Goal: Transaction & Acquisition: Purchase product/service

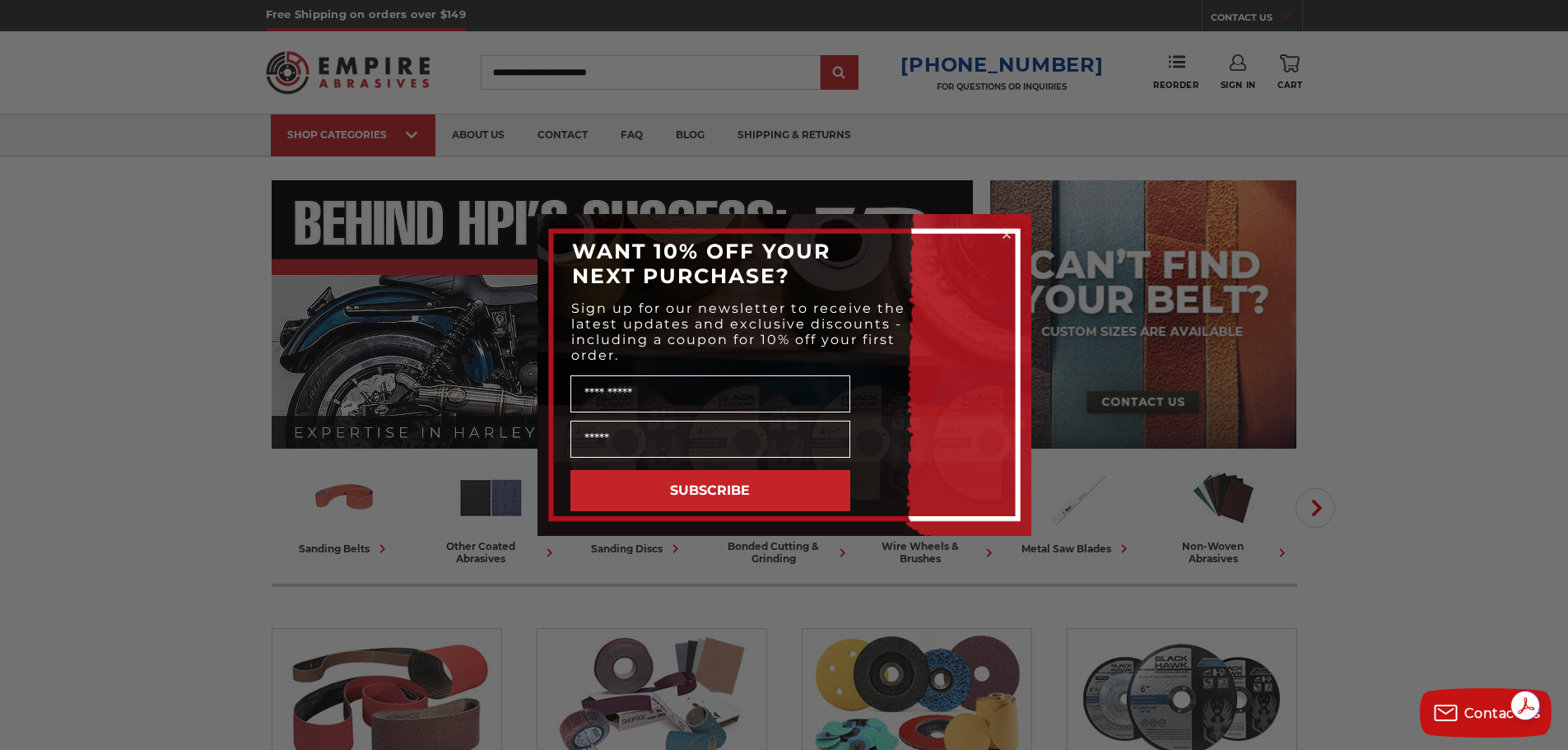
click at [1009, 232] on icon "Close dialog" at bounding box center [1007, 235] width 7 height 7
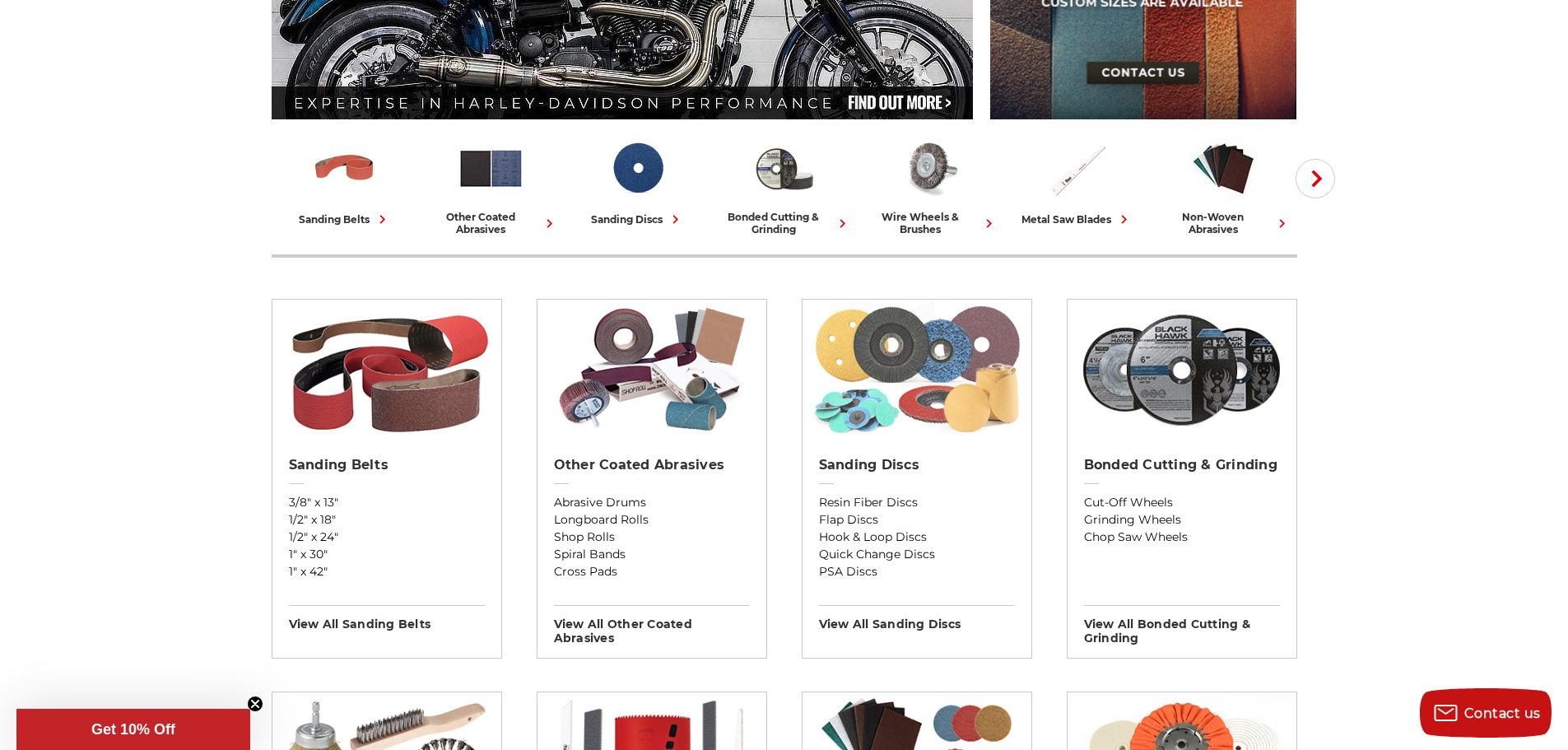
scroll to position [412, 0]
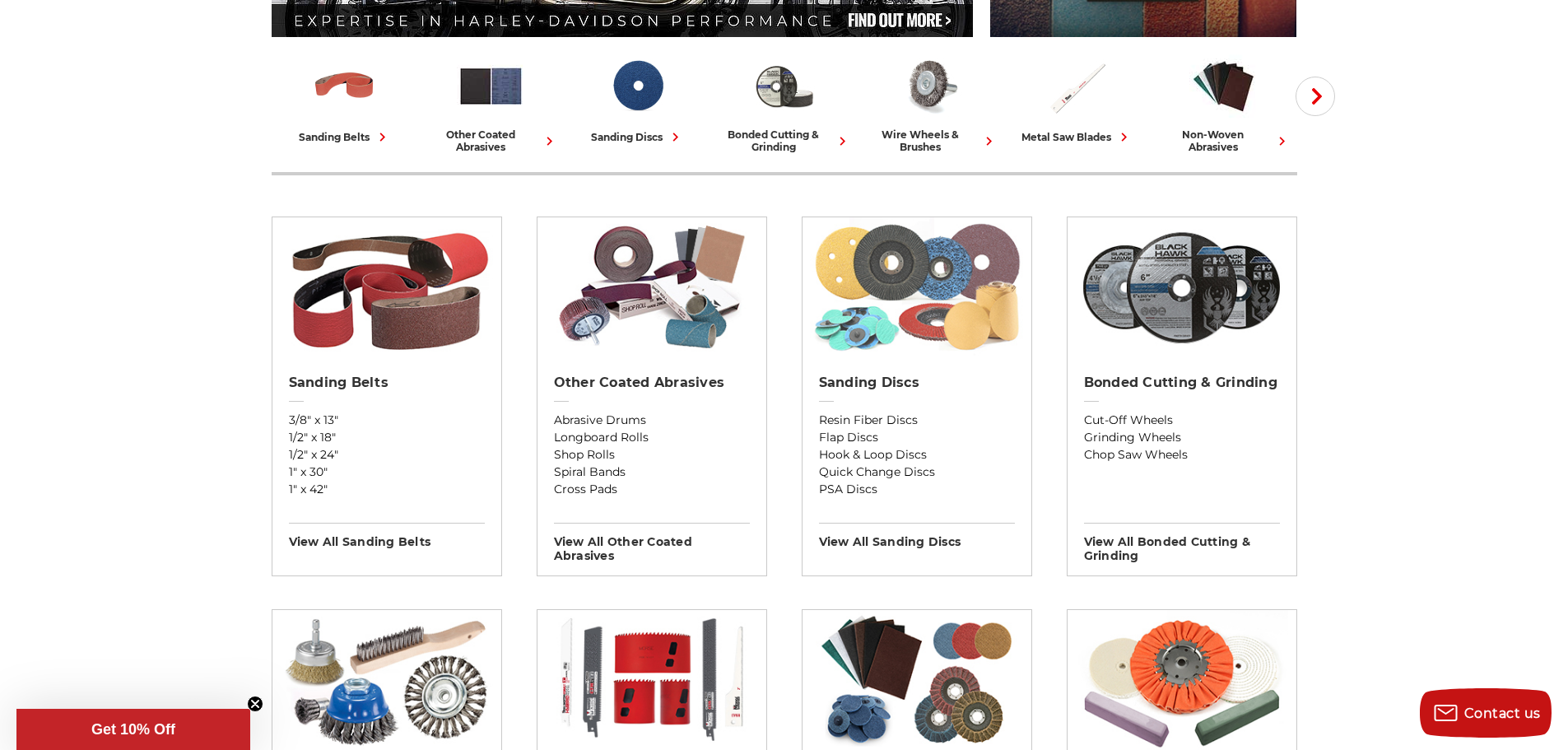
click at [931, 277] on img at bounding box center [916, 287] width 213 height 140
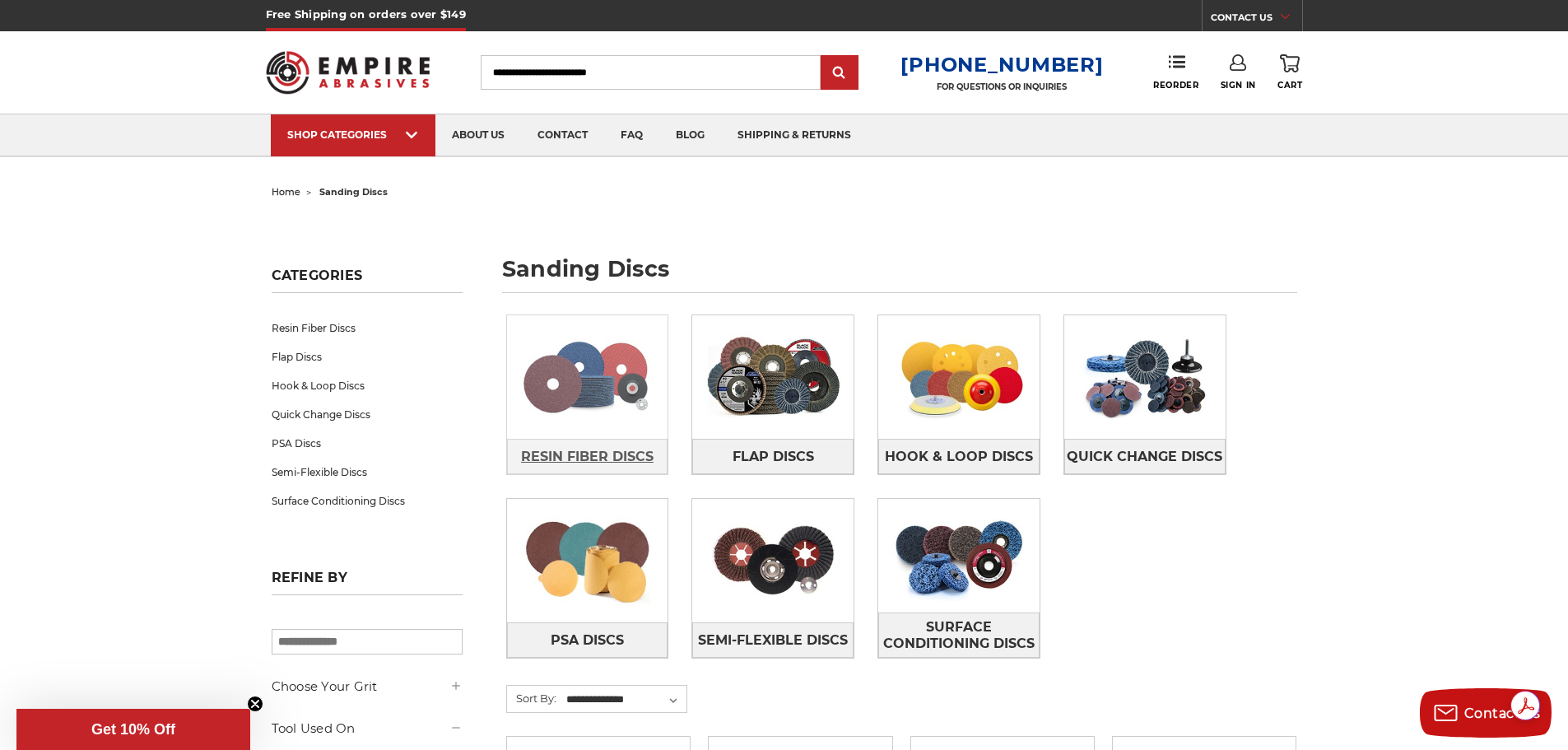
click at [591, 451] on span "Resin Fiber Discs" at bounding box center [587, 457] width 132 height 28
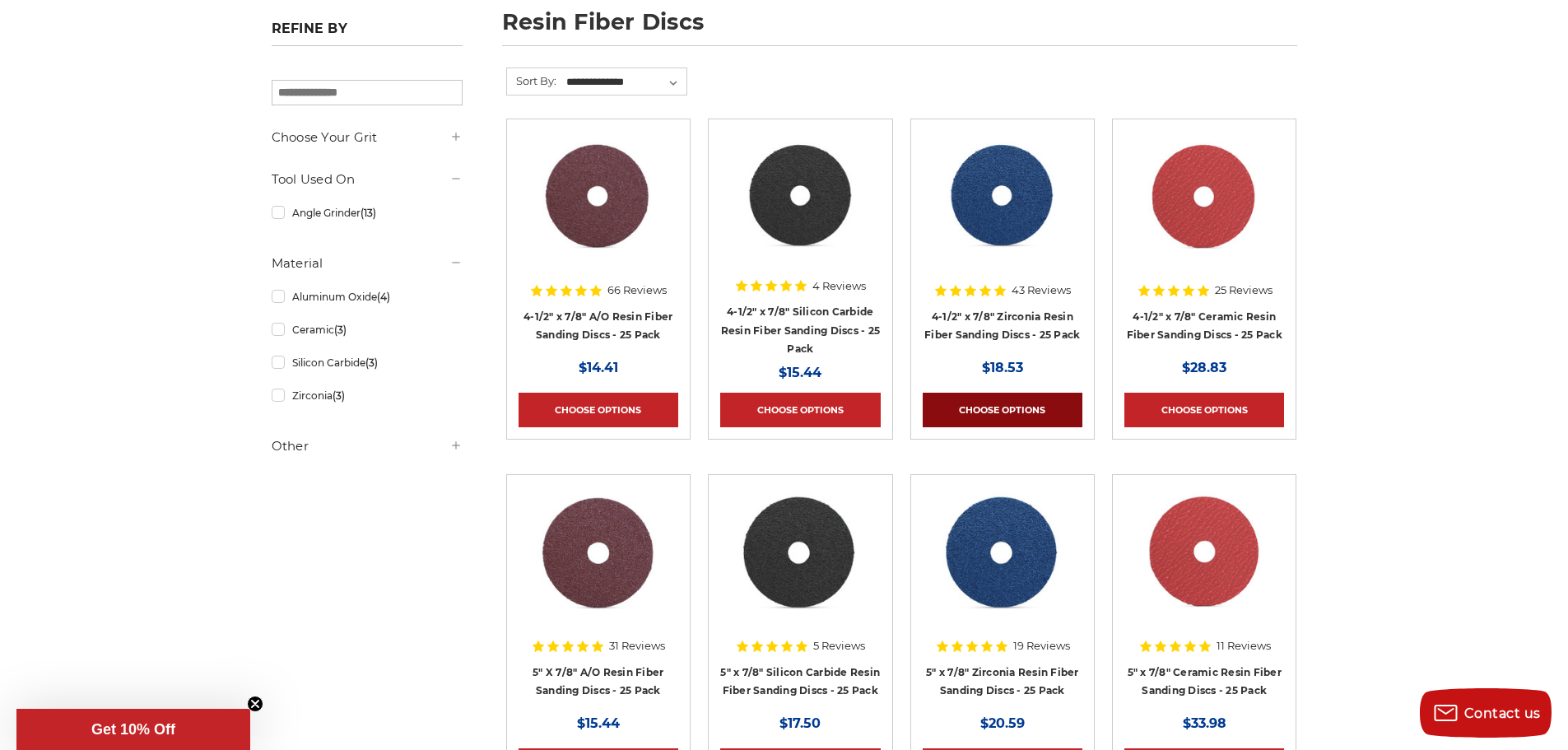
scroll to position [495, 0]
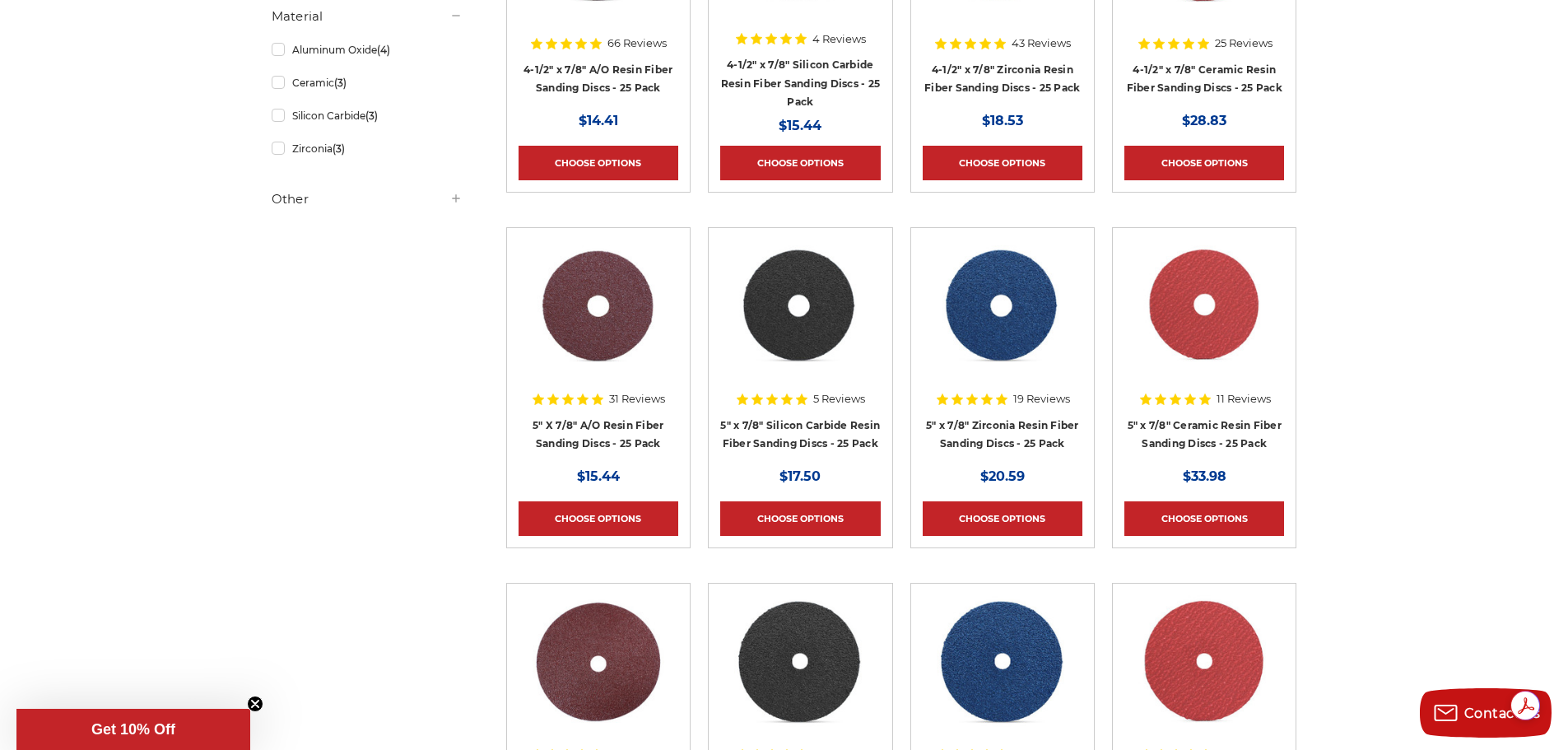
click at [1022, 341] on img at bounding box center [1002, 305] width 132 height 132
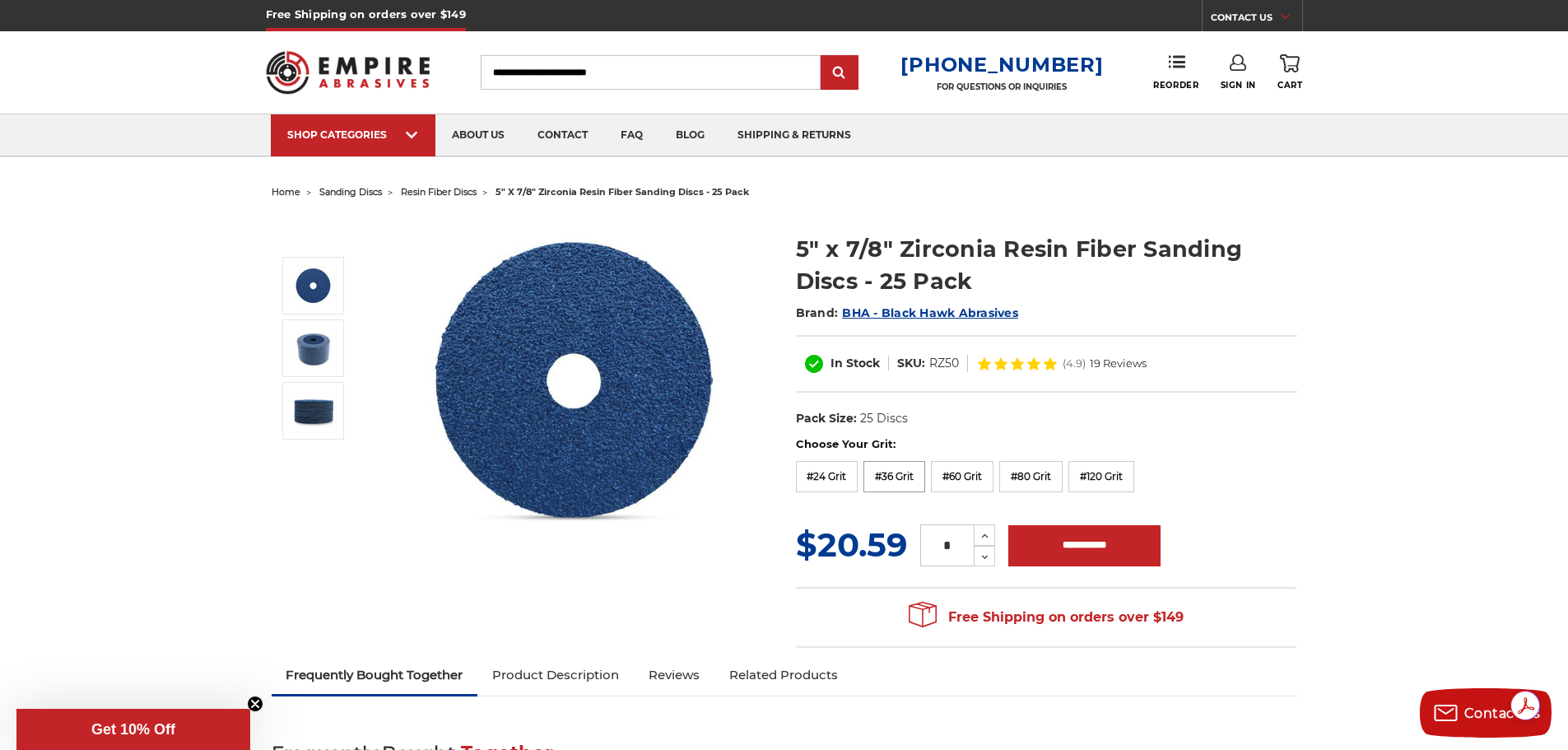
click at [898, 483] on label "#36 Grit" at bounding box center [895, 476] width 62 height 31
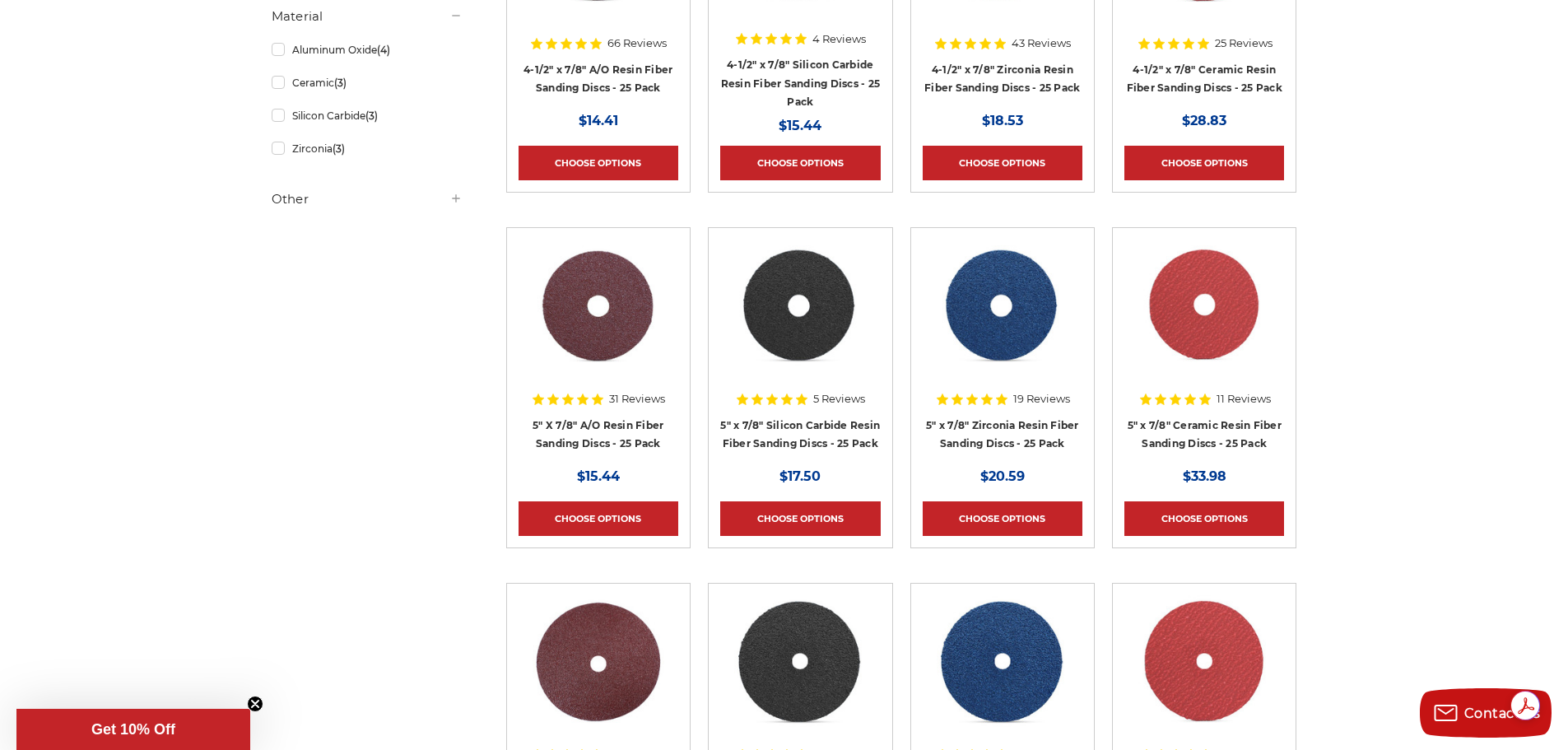
click at [1191, 315] on img at bounding box center [1204, 305] width 132 height 132
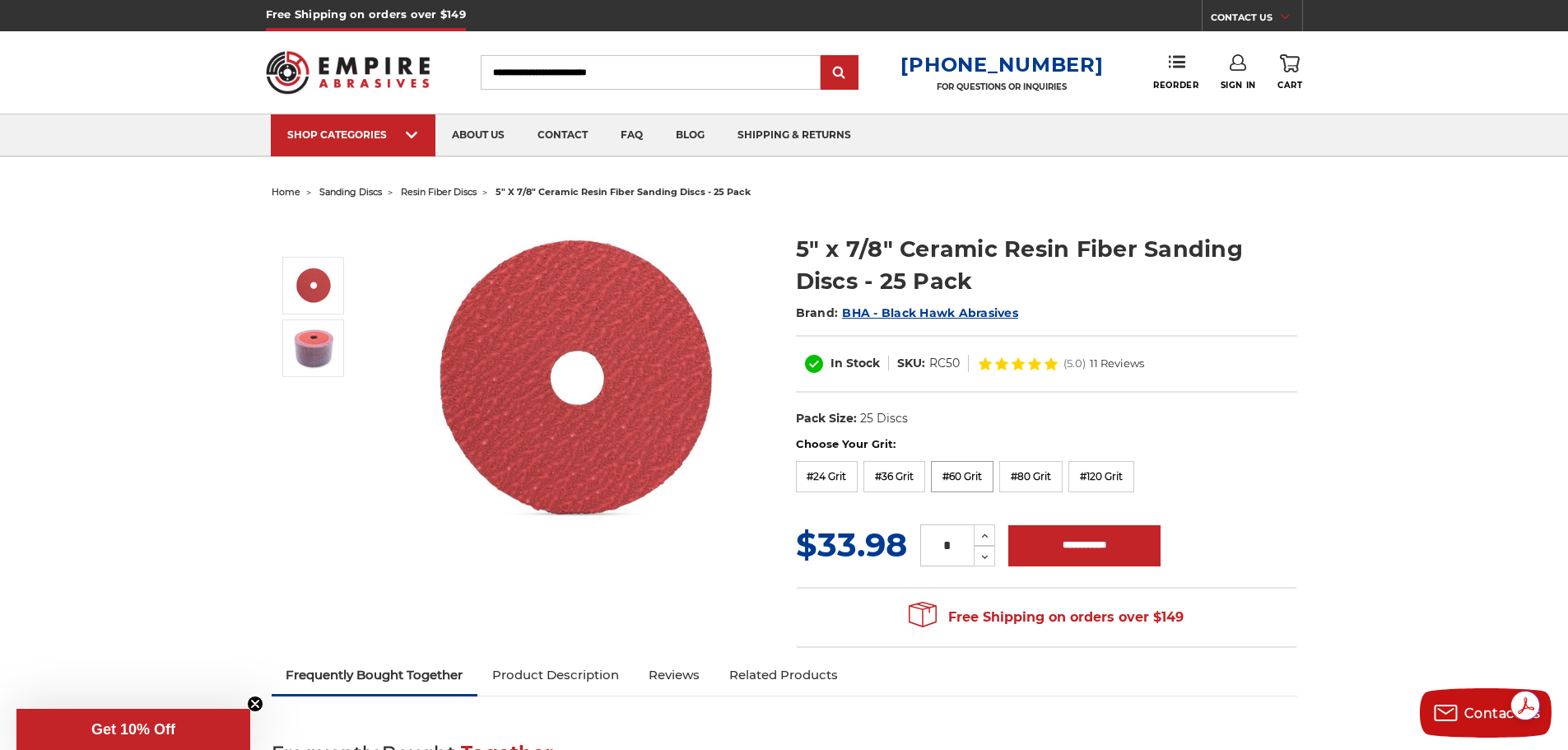
click at [959, 483] on label "#60 Grit" at bounding box center [962, 476] width 63 height 31
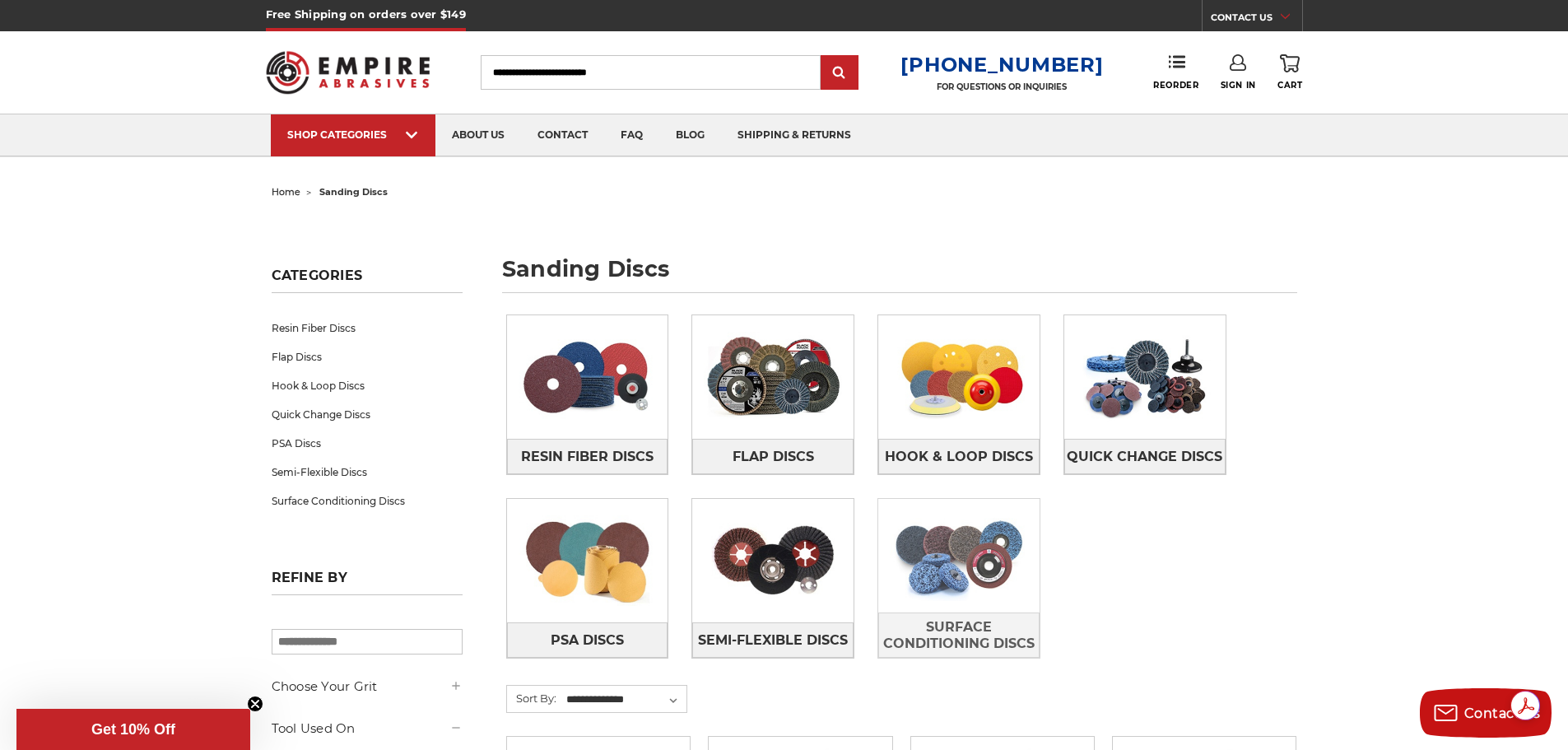
click at [981, 569] on img at bounding box center [959, 556] width 162 height 114
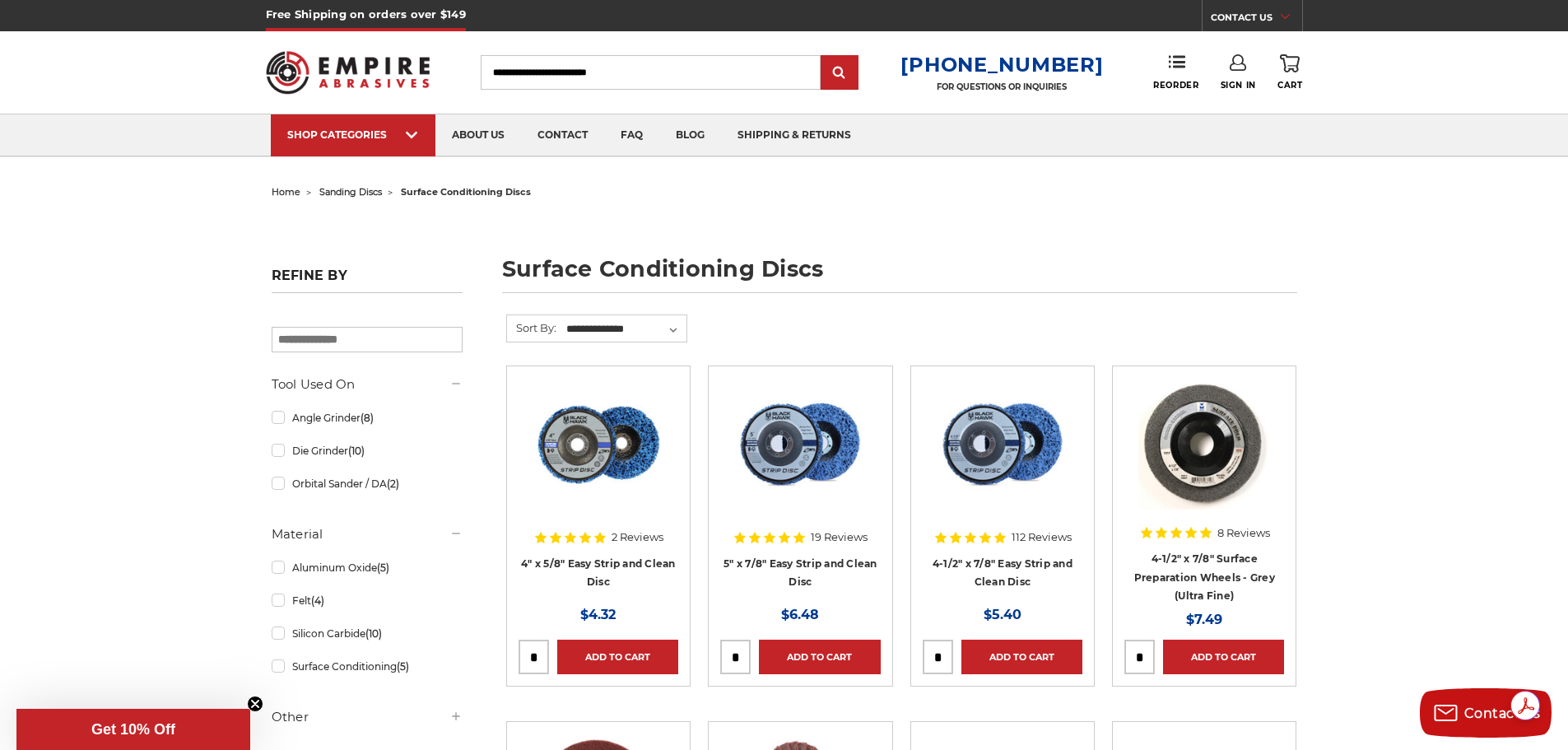
click at [781, 457] on img at bounding box center [799, 444] width 132 height 132
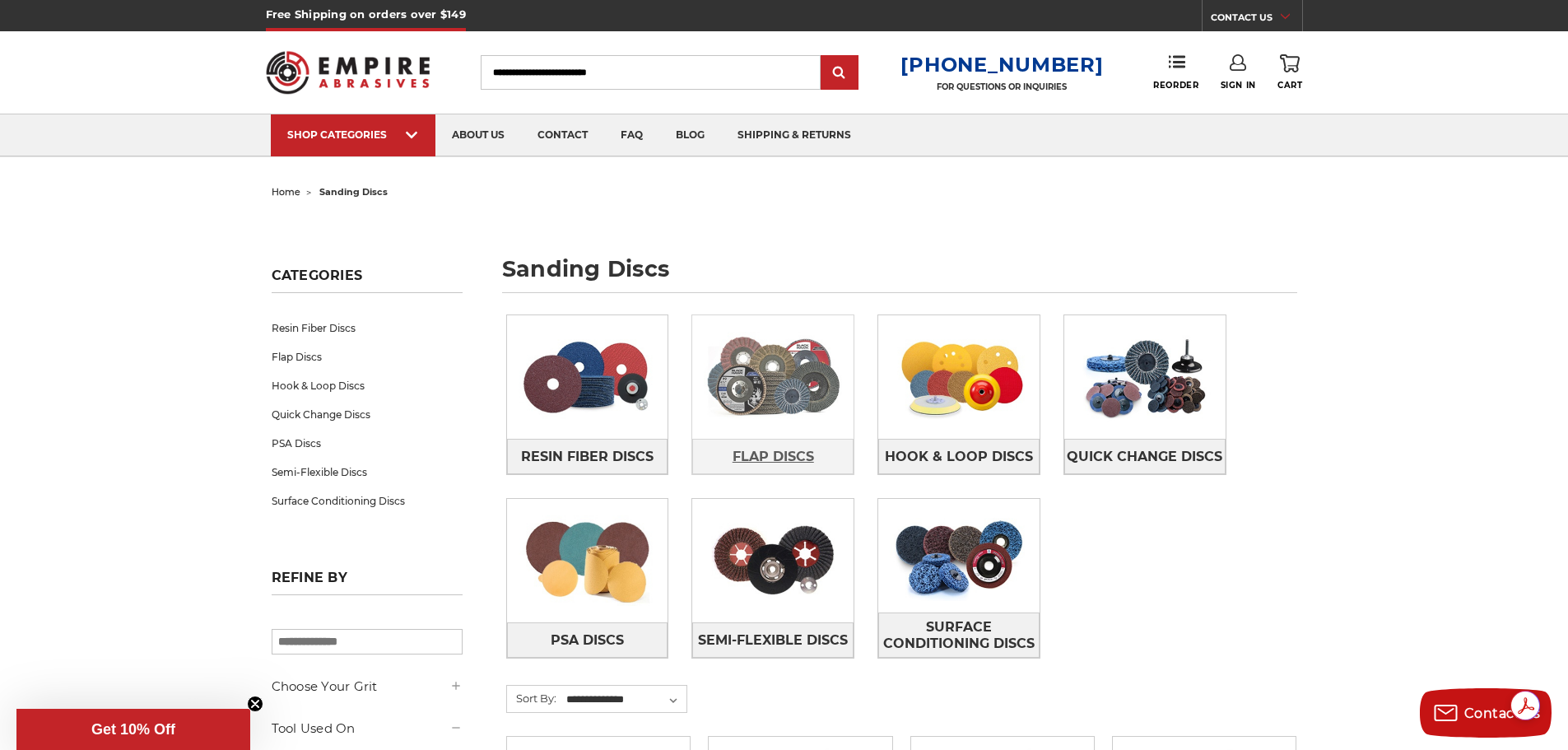
click at [787, 452] on span "Flap Discs" at bounding box center [773, 457] width 82 height 28
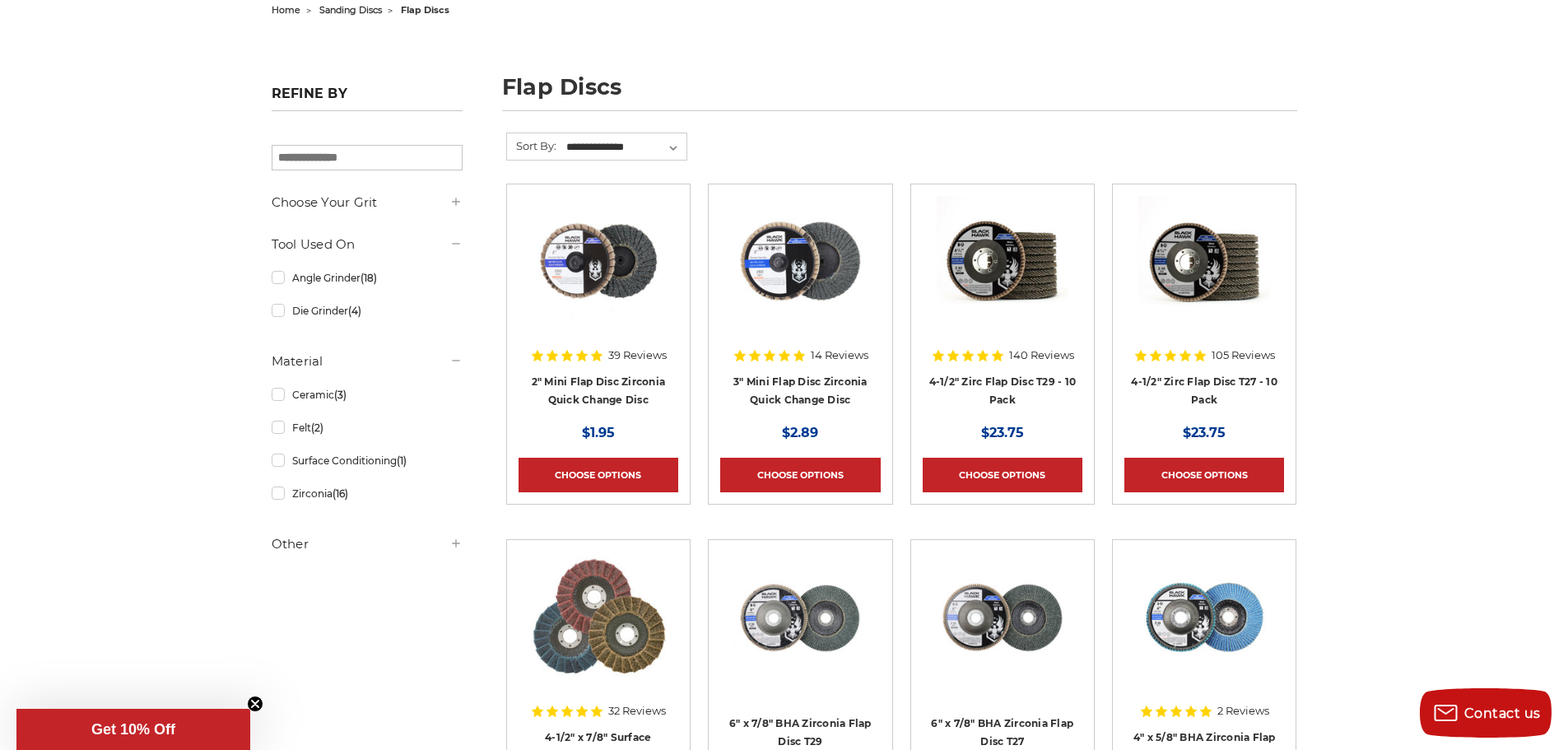
scroll to position [165, 0]
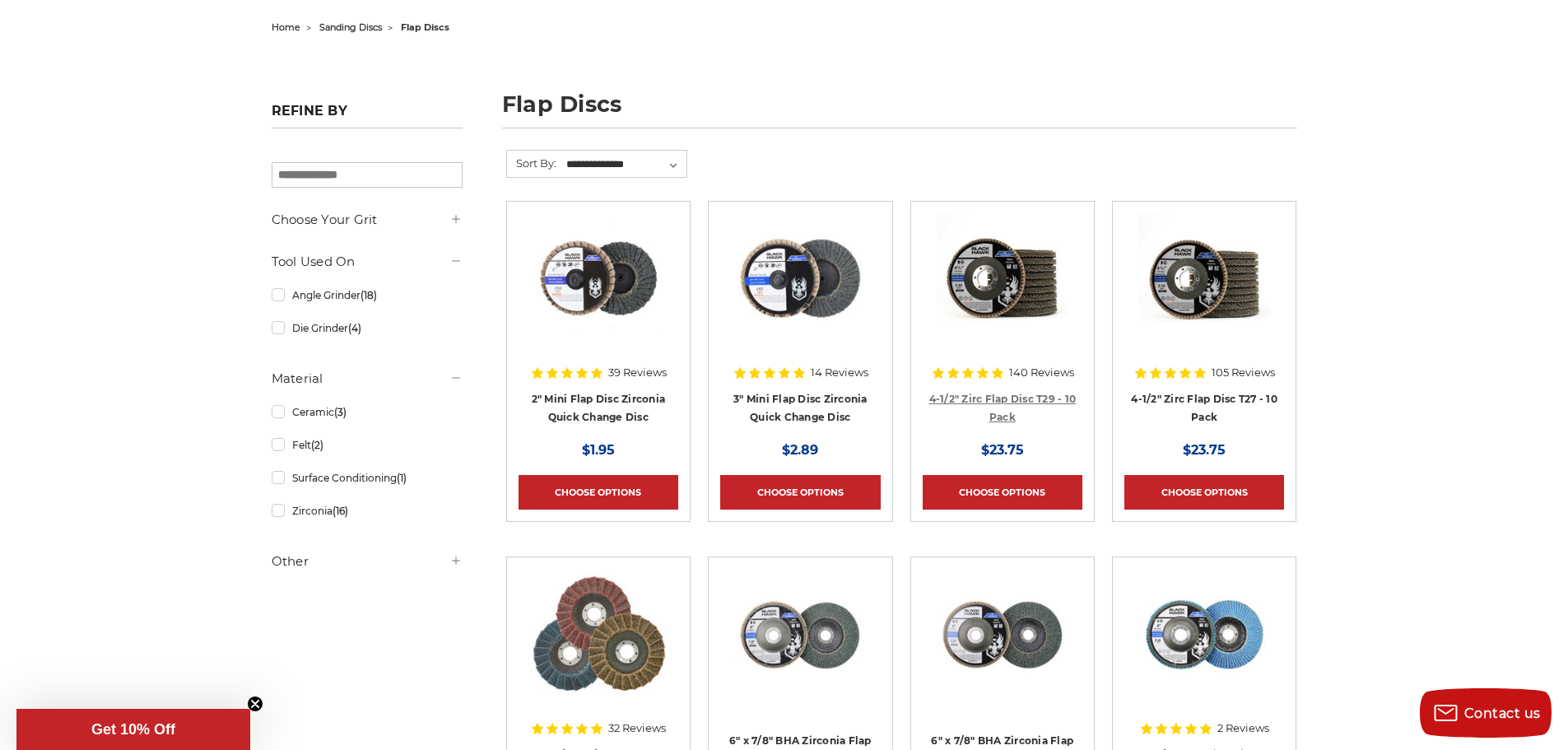
click at [1048, 400] on link "4-1/2" Zirc Flap Disc T29 - 10 Pack" at bounding box center [1002, 409] width 147 height 31
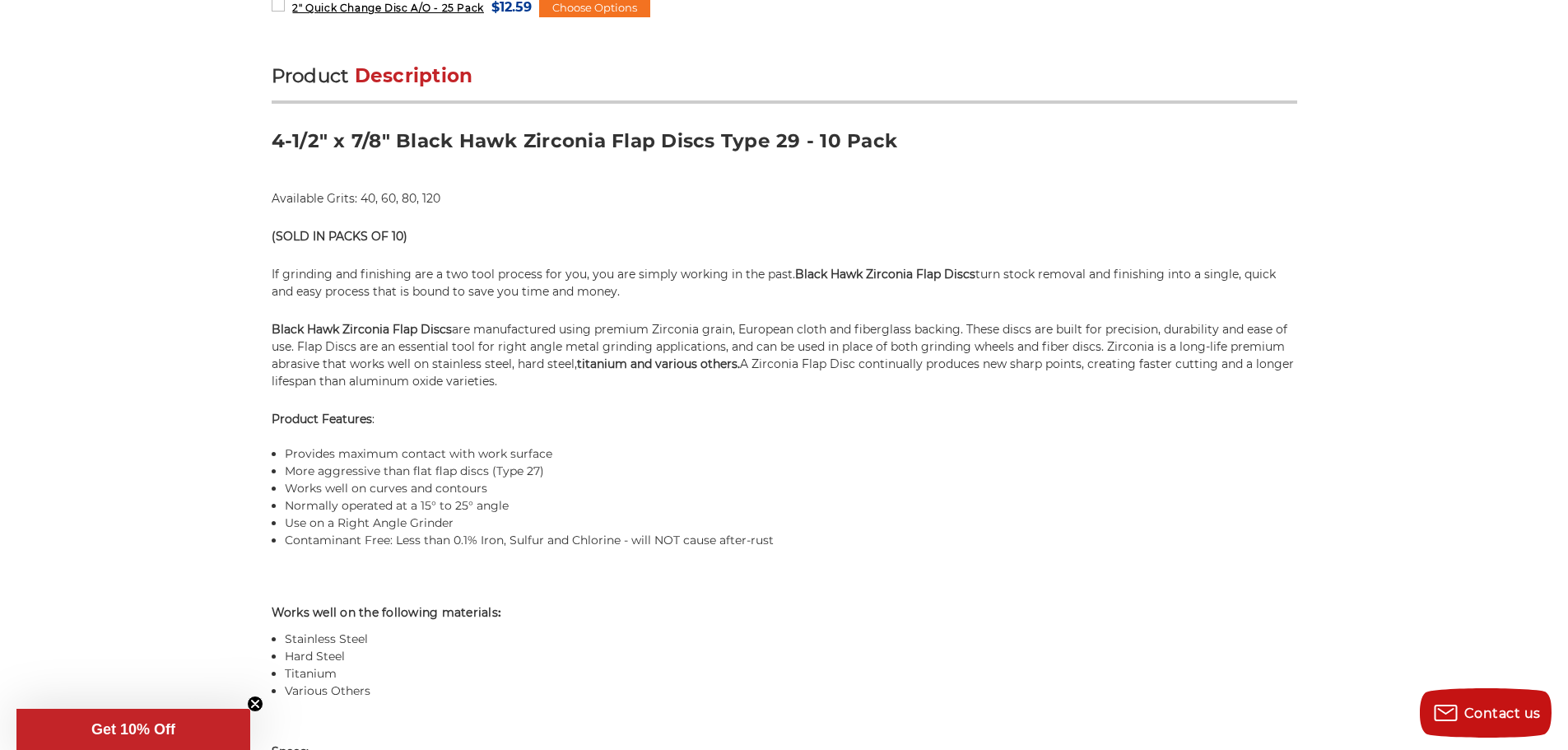
scroll to position [1235, 0]
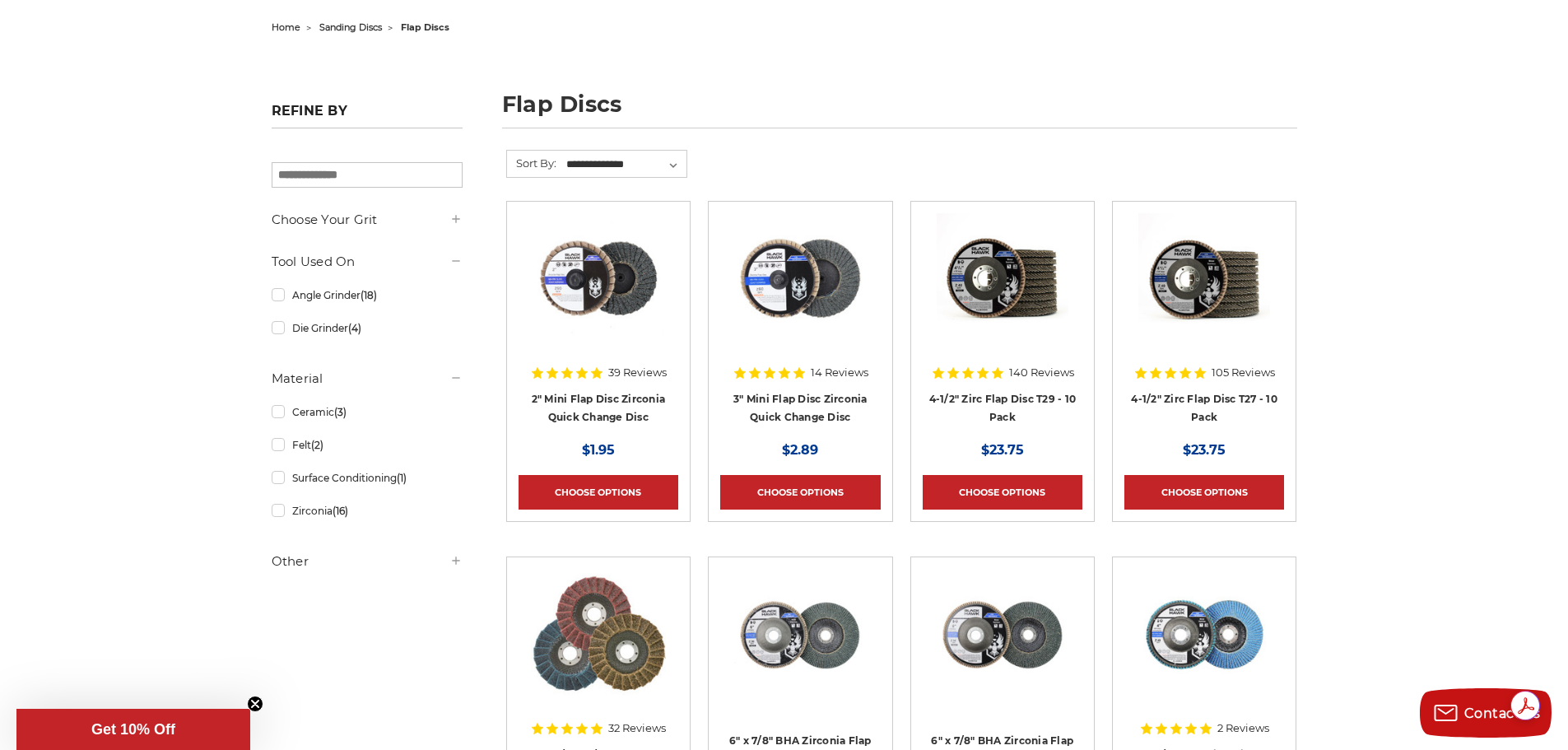
click at [1234, 292] on img at bounding box center [1204, 279] width 132 height 132
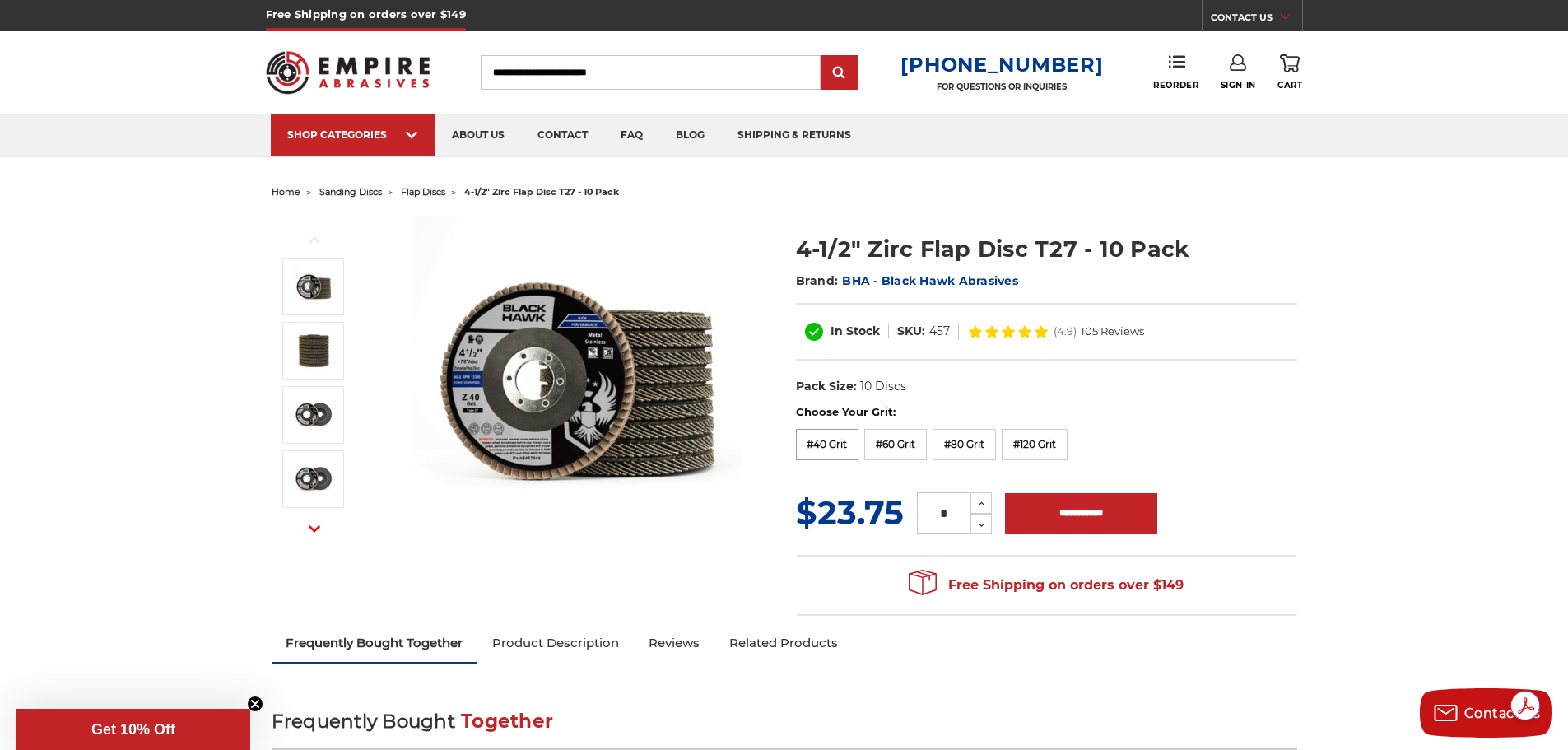
click at [840, 438] on label "#40 Grit" at bounding box center [828, 445] width 64 height 31
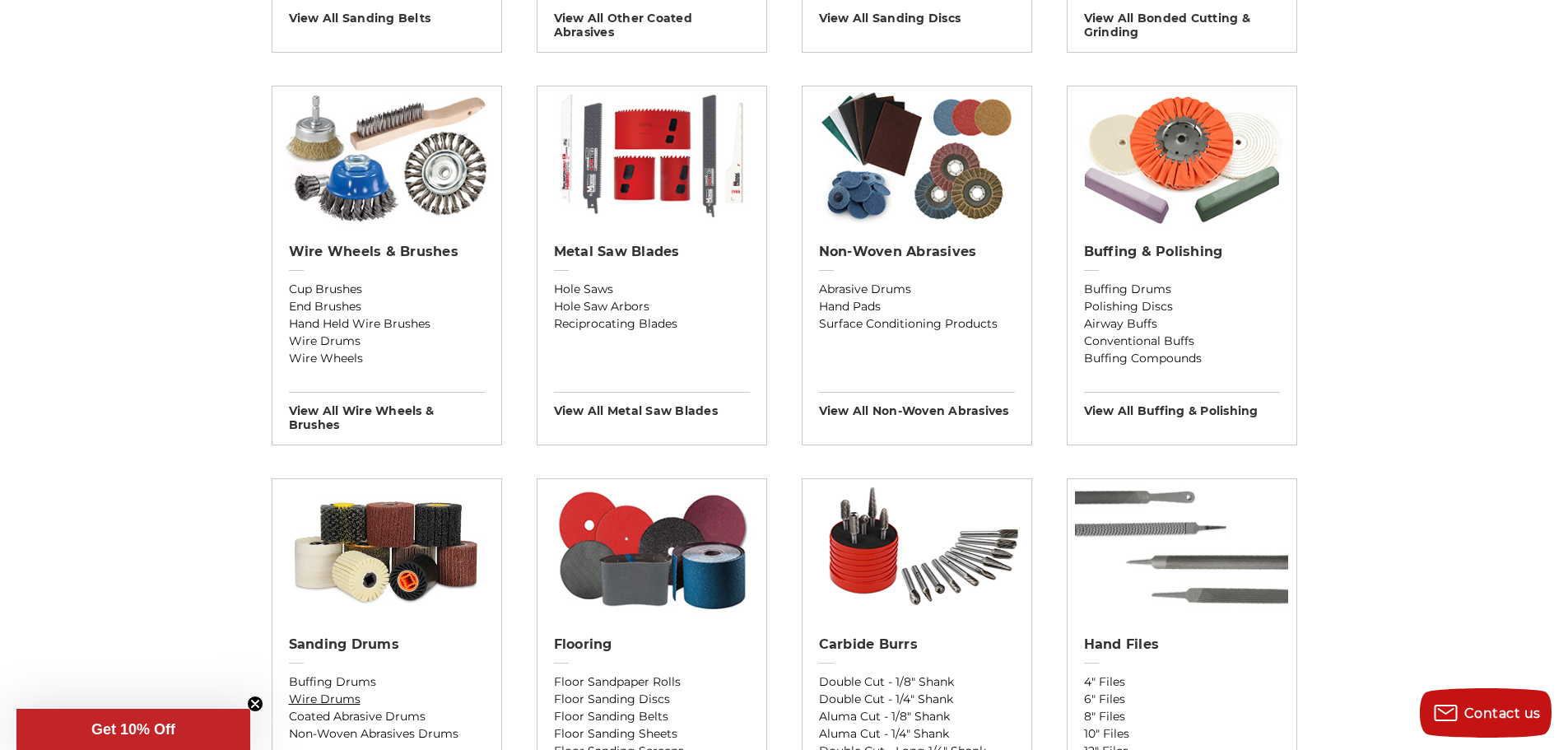
scroll to position [906, 0]
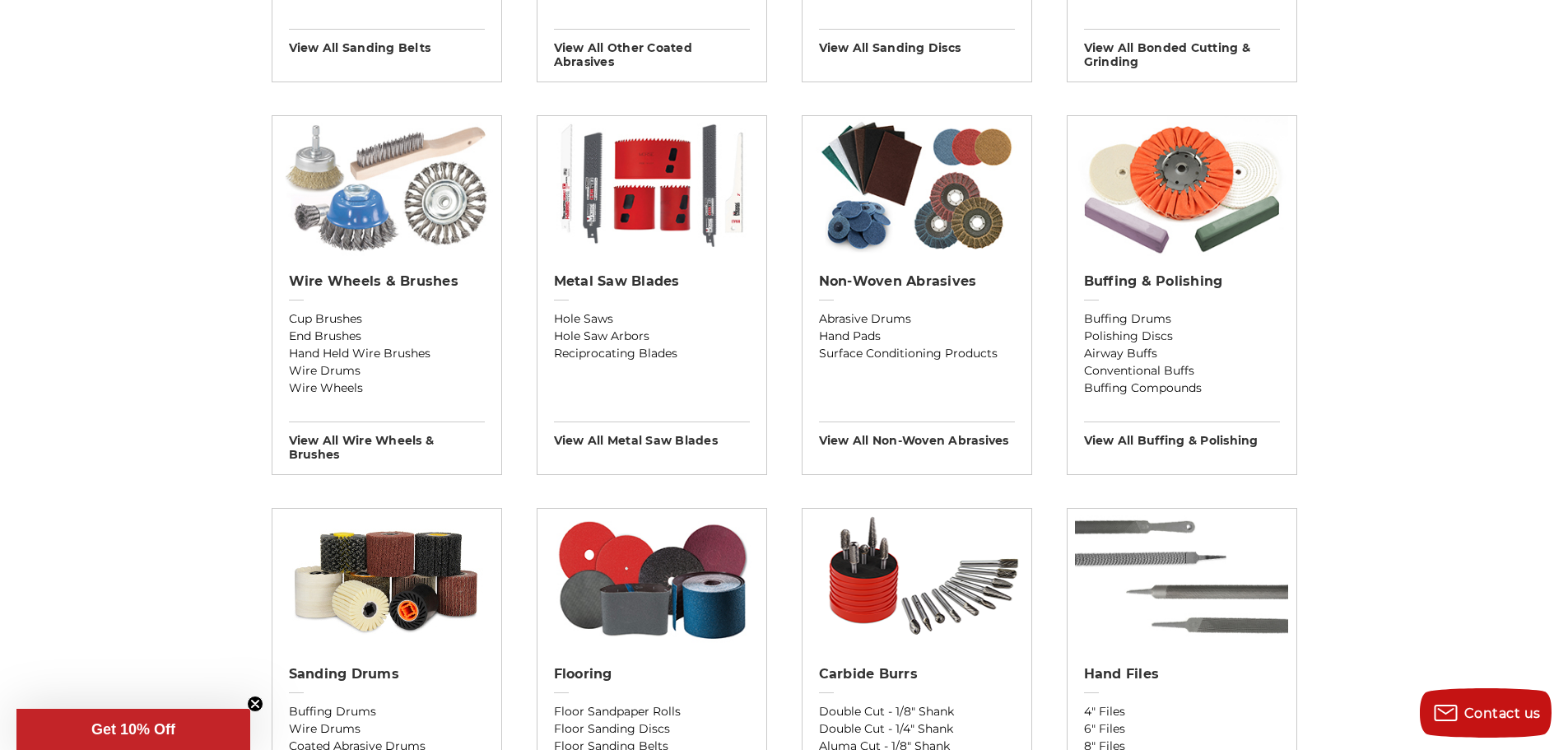
click at [420, 208] on img at bounding box center [387, 186] width 213 height 140
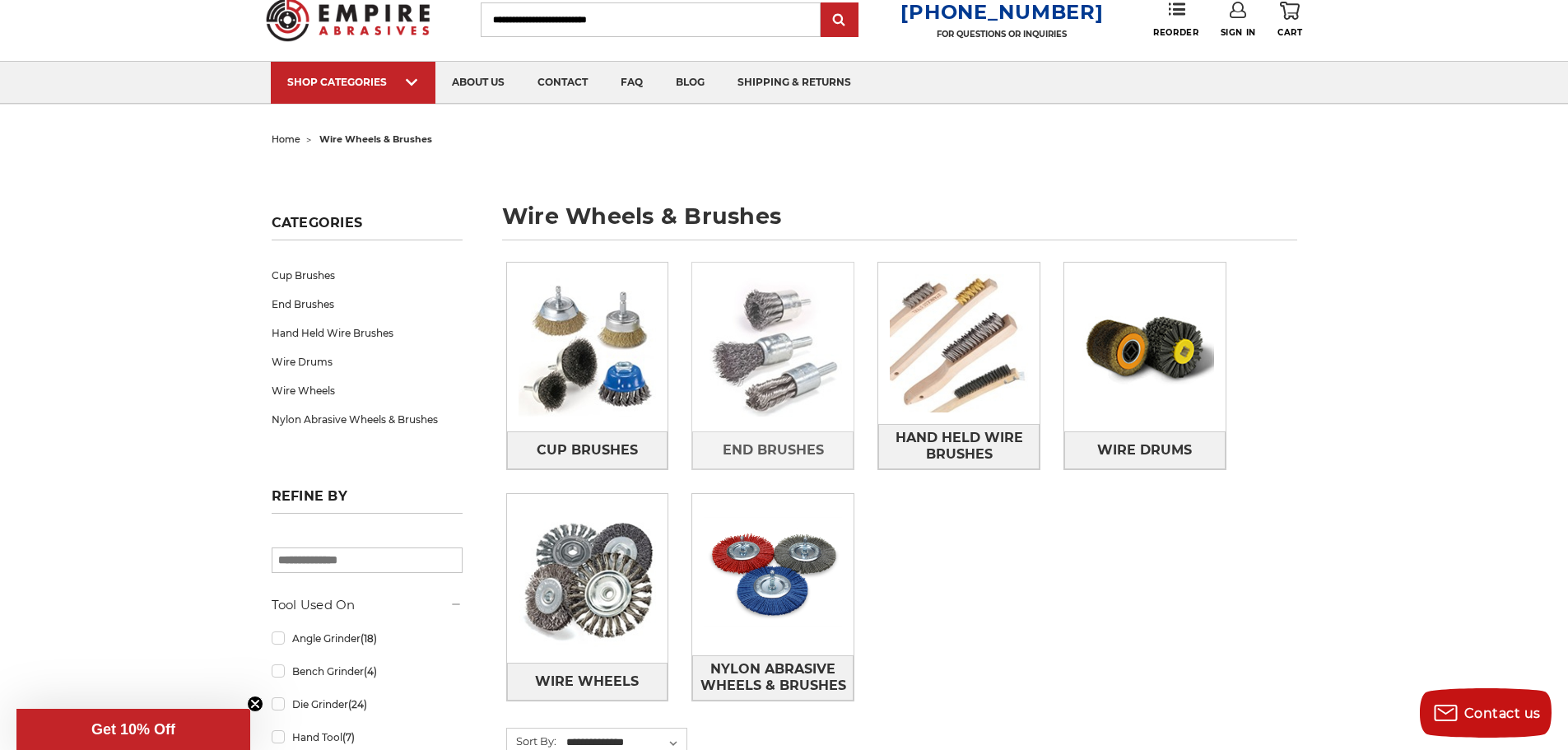
scroll to position [83, 0]
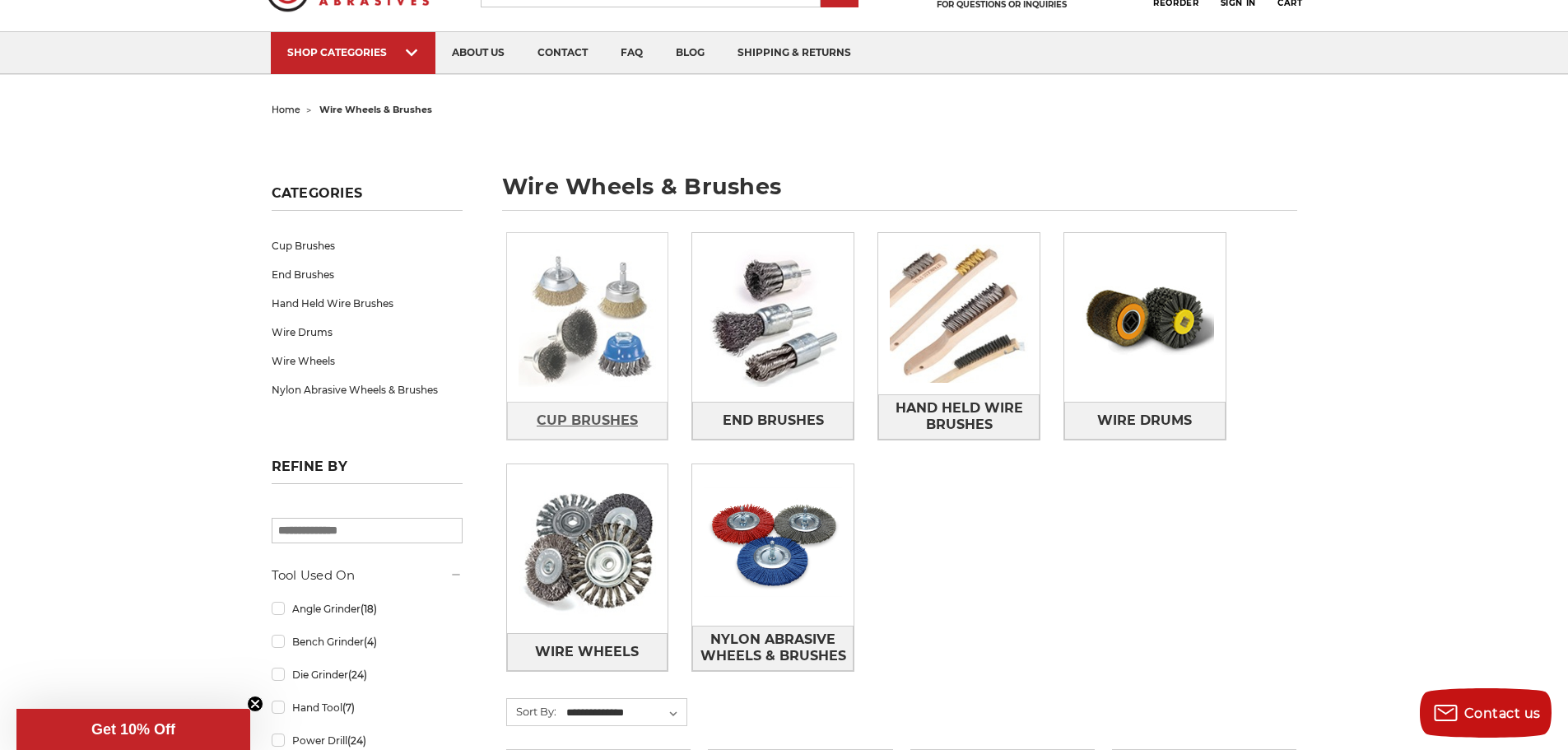
click at [622, 418] on span "Cup Brushes" at bounding box center [587, 421] width 101 height 28
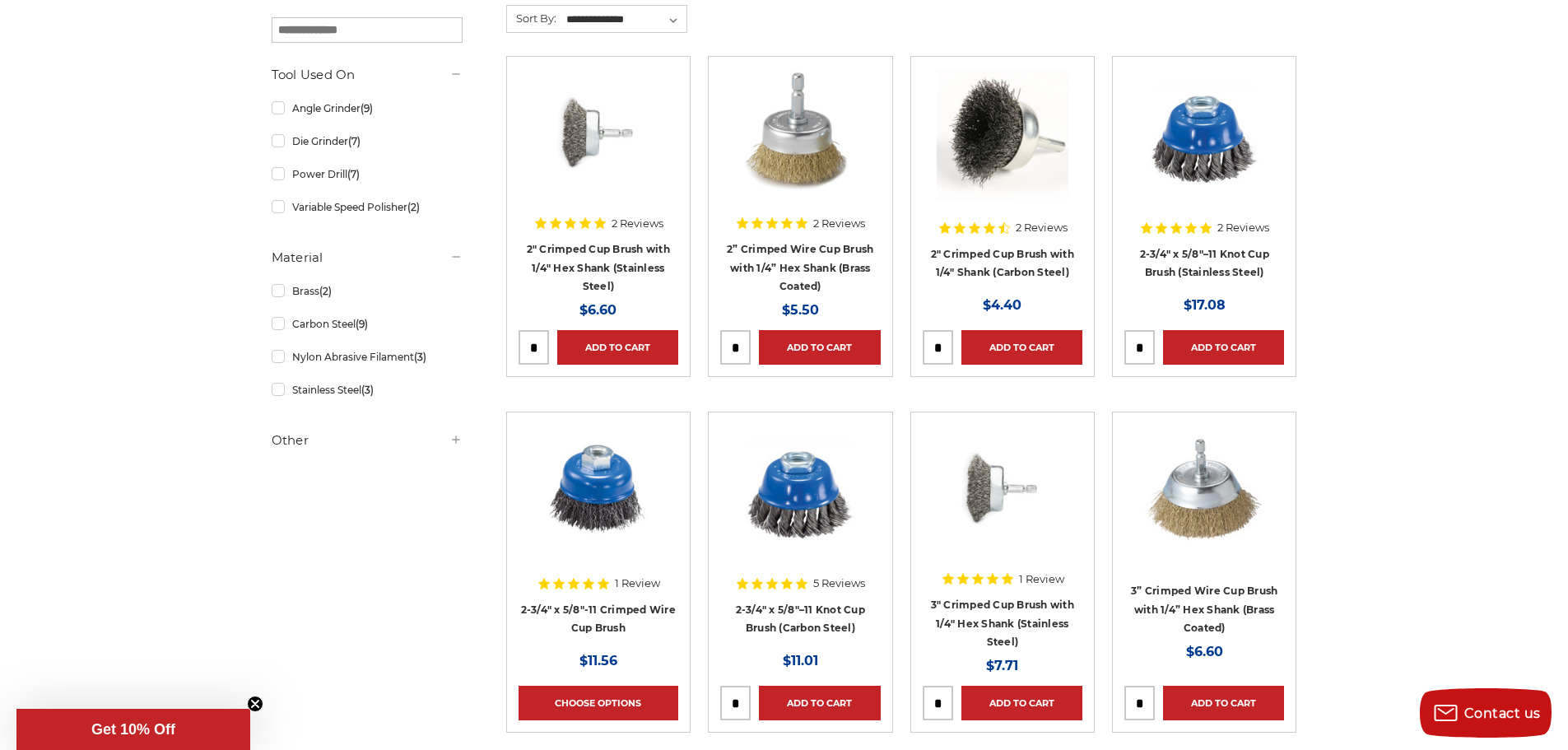
scroll to position [329, 0]
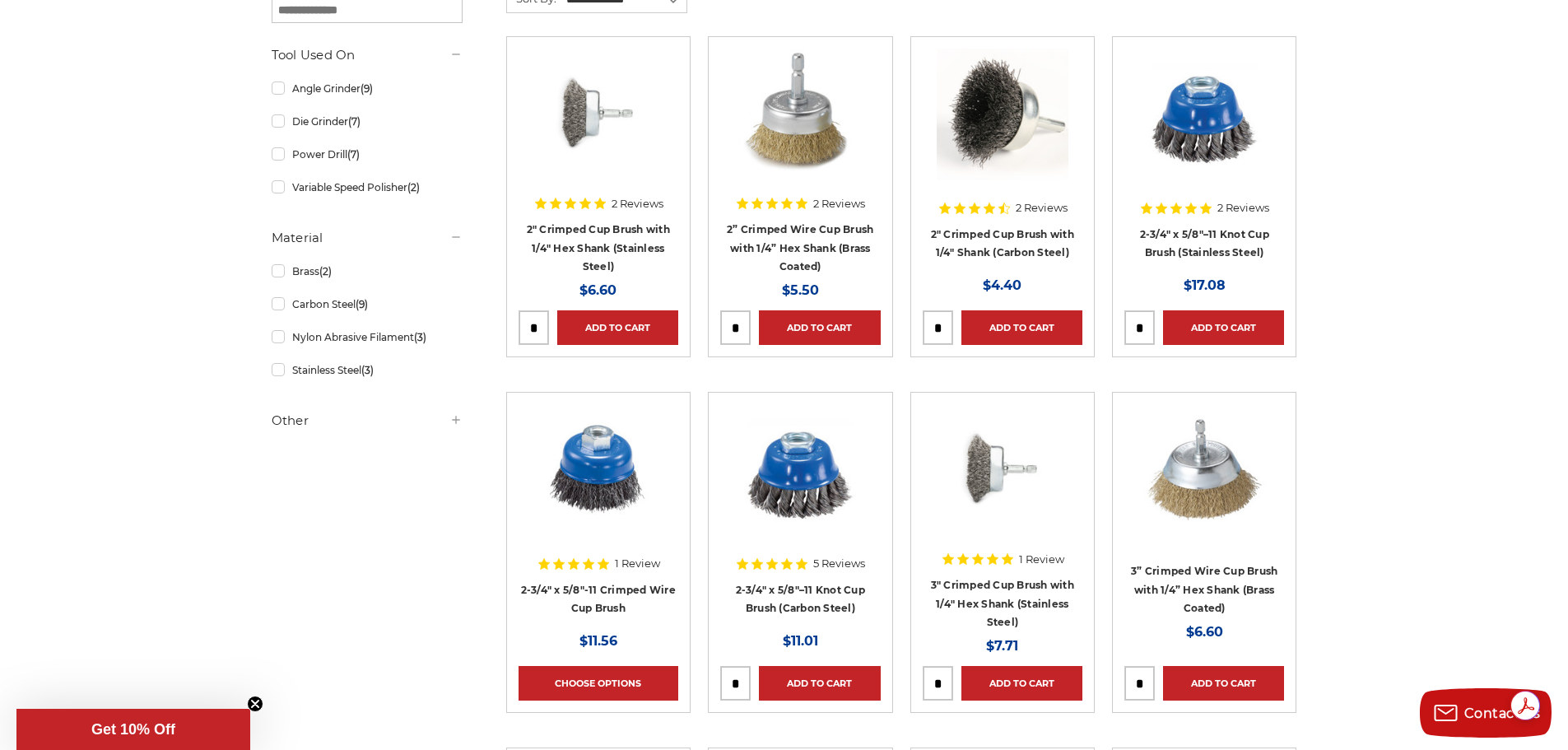
click at [750, 480] on img at bounding box center [799, 470] width 132 height 132
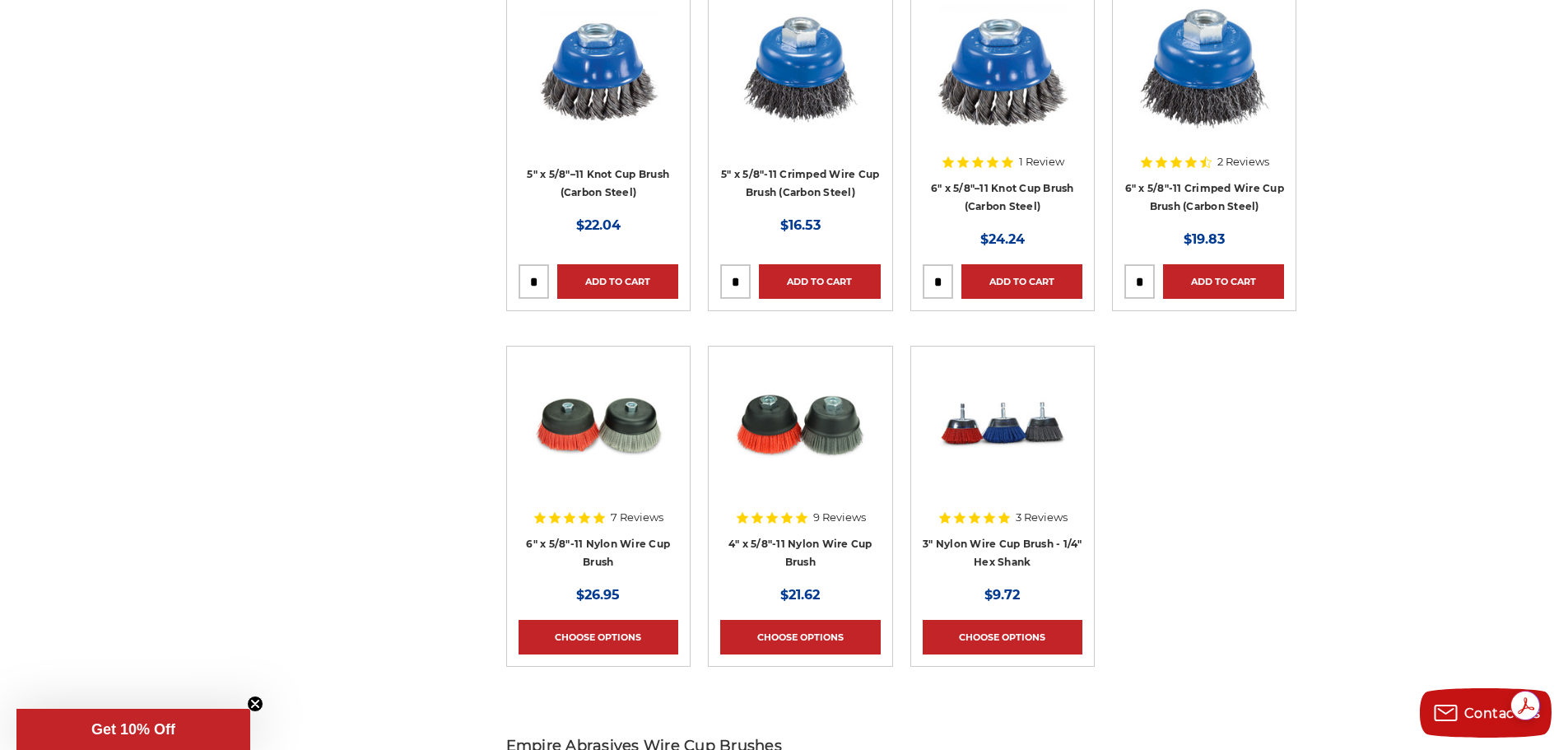
scroll to position [1647, 0]
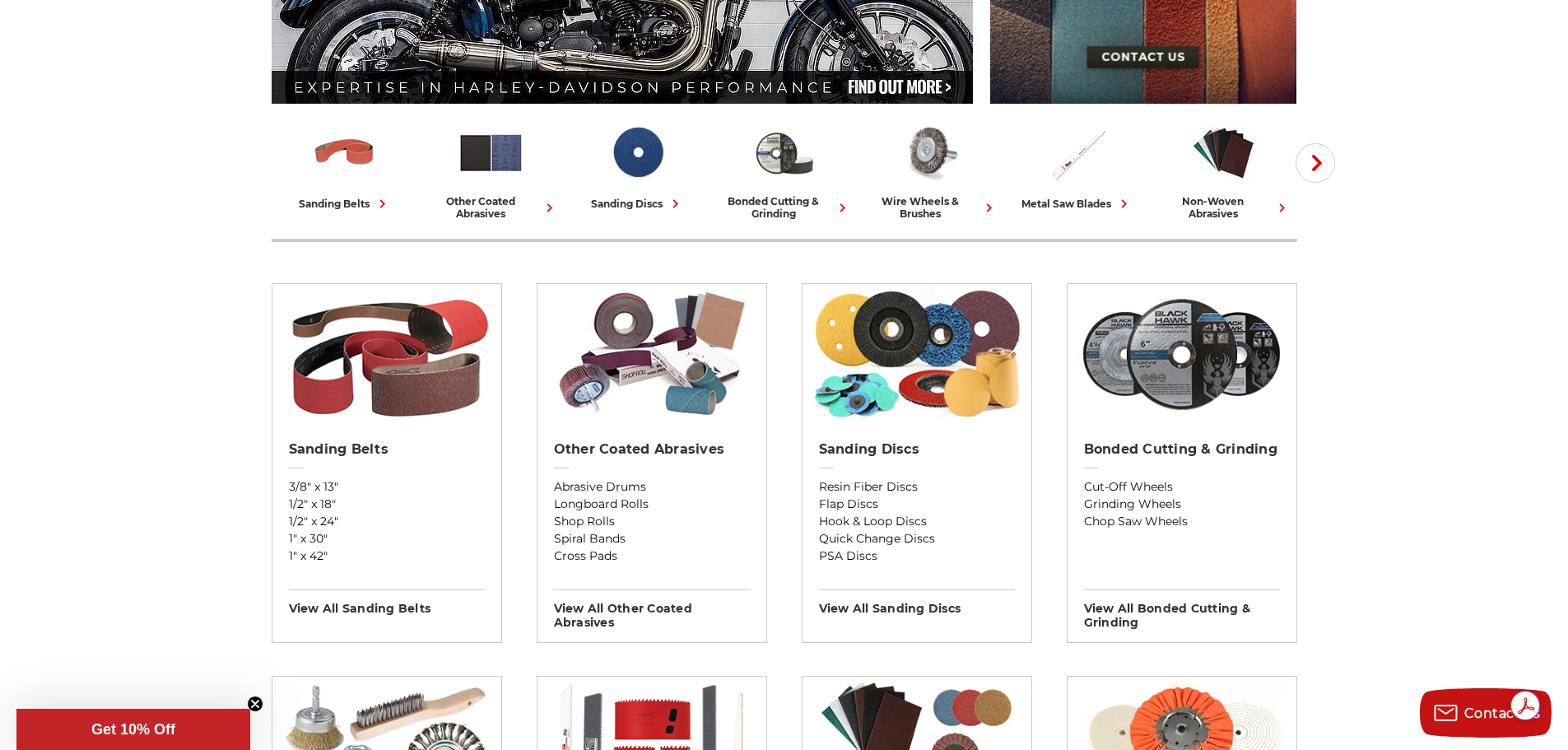
scroll to position [165, 0]
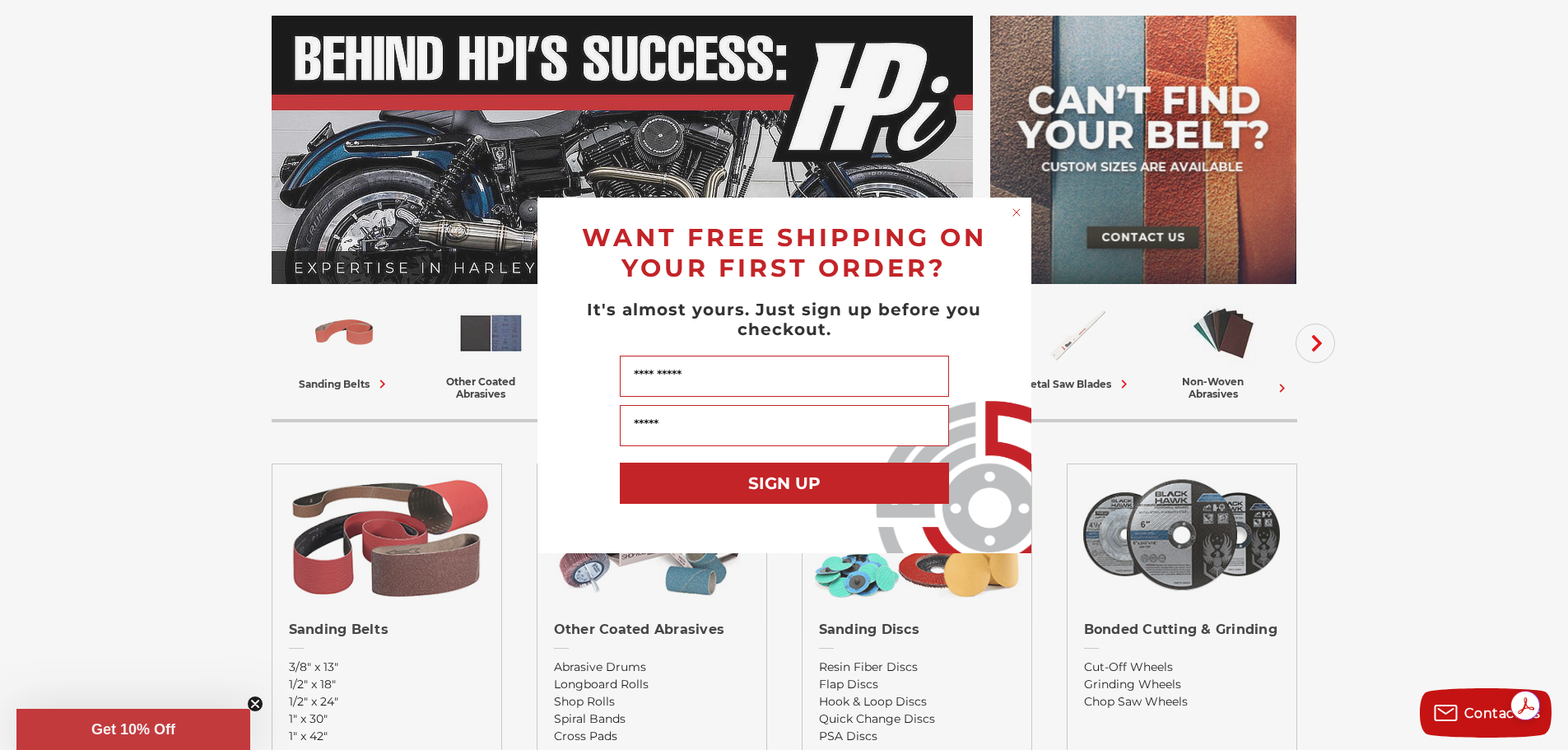
click at [1011, 217] on circle "Close dialog" at bounding box center [1016, 212] width 15 height 15
